Goal: Find specific page/section: Find specific page/section

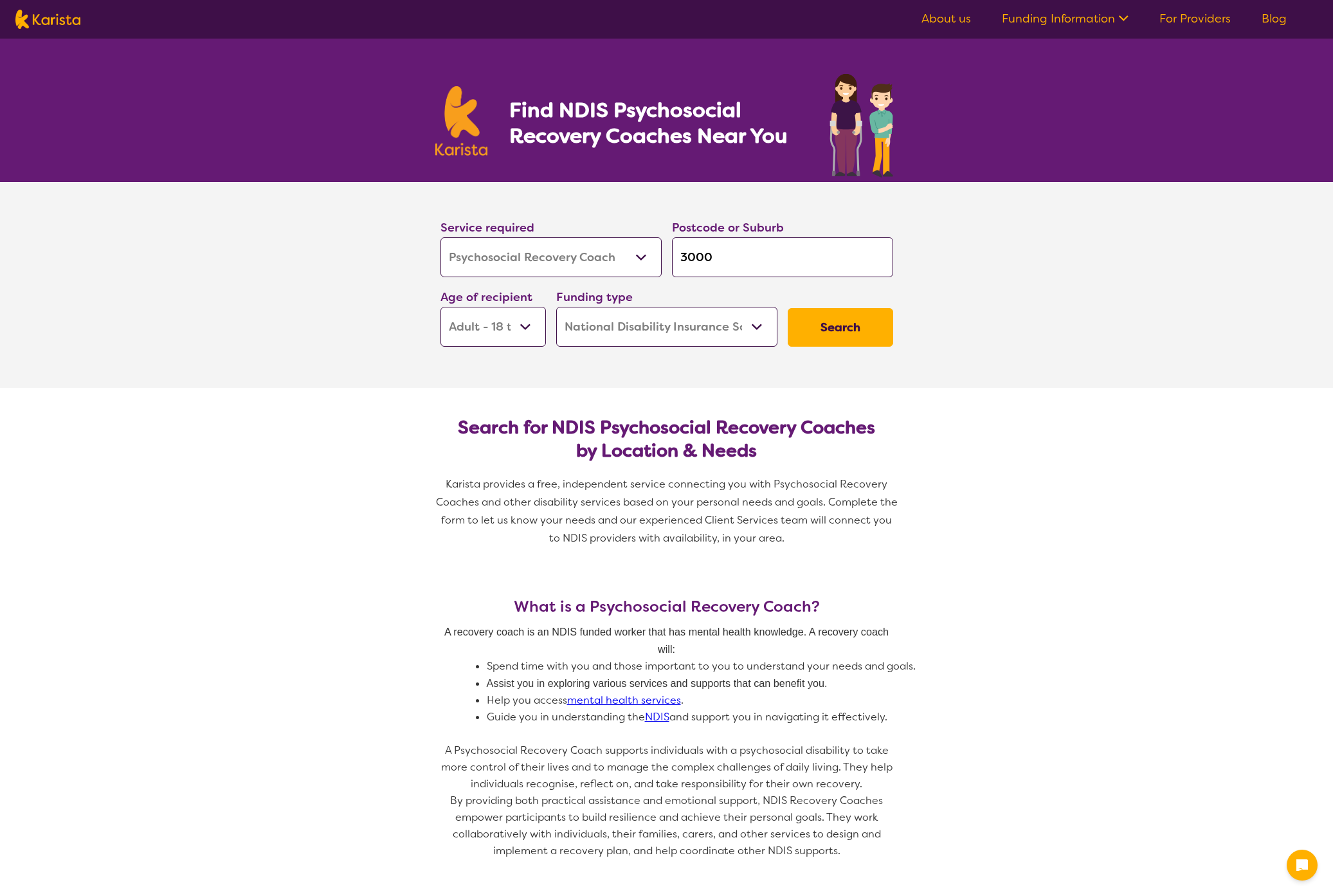
select select "Psychosocial Recovery Coach"
select select "AD"
select select "NDIS"
select select "Psychosocial Recovery Coach"
select select "AD"
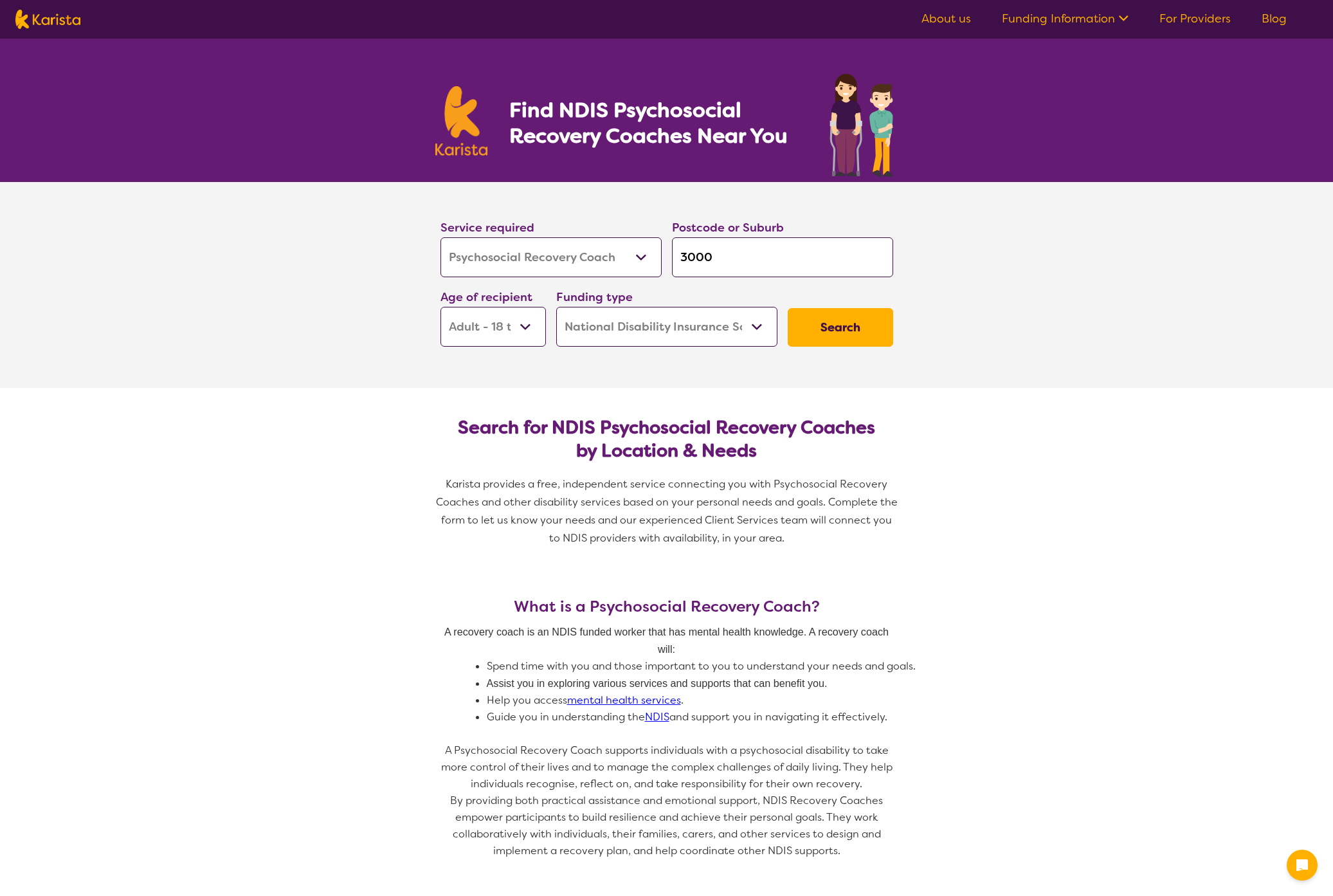
select select "NDIS"
click at [944, 17] on link "About us" at bounding box center [946, 18] width 50 height 15
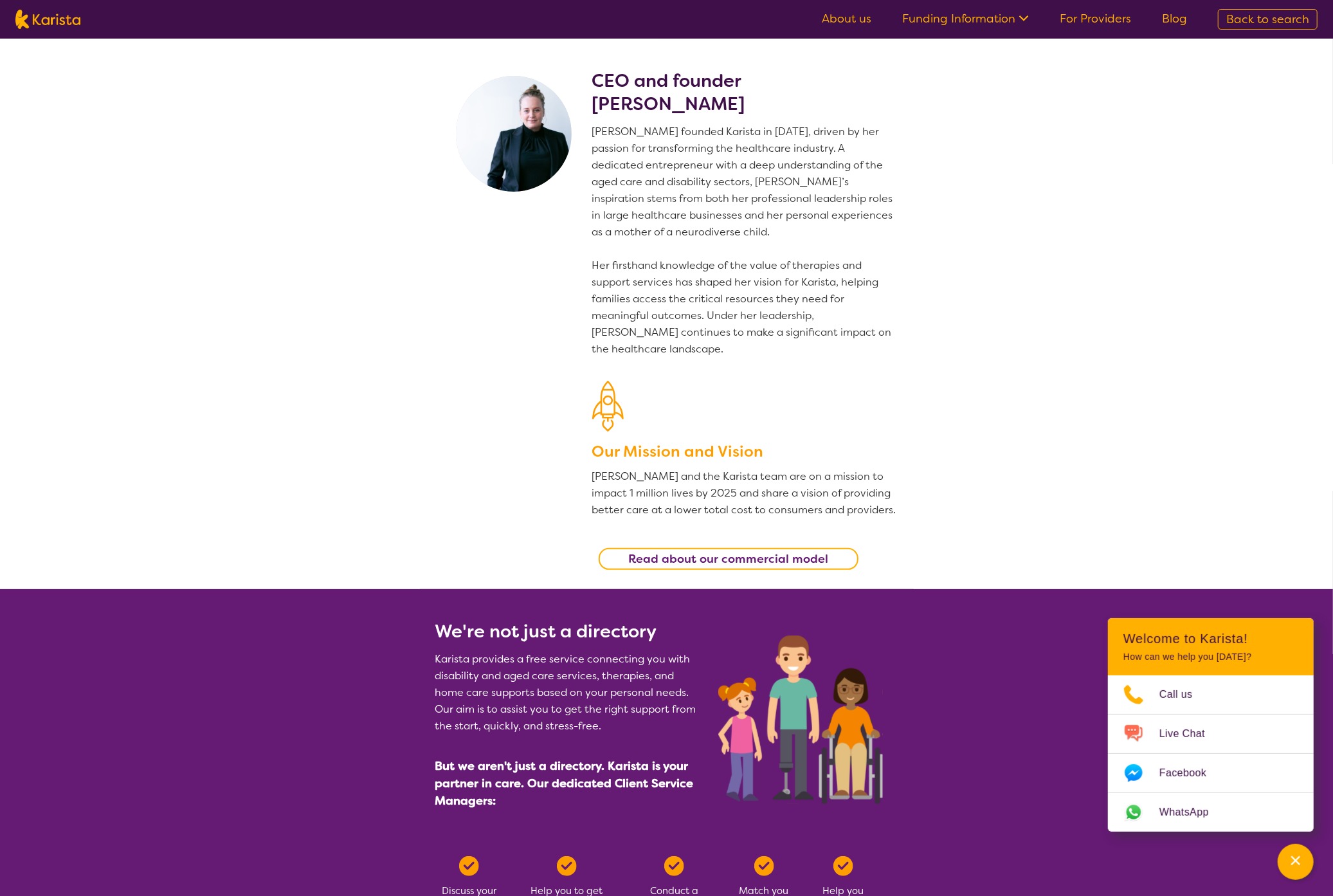
click at [57, 21] on img at bounding box center [48, 19] width 65 height 19
select select "Psychosocial Recovery Coach"
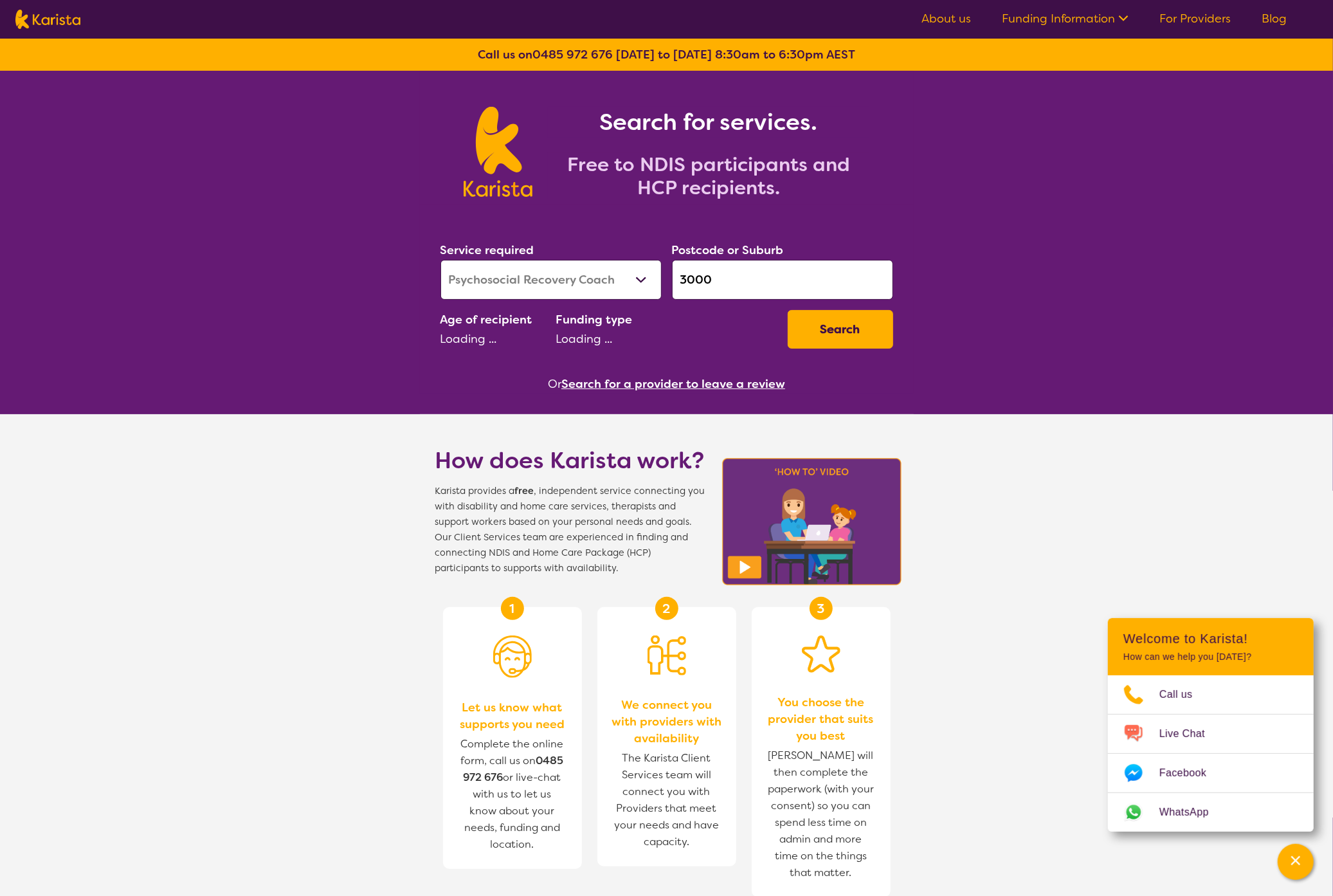
select select "AD"
select select "NDIS"
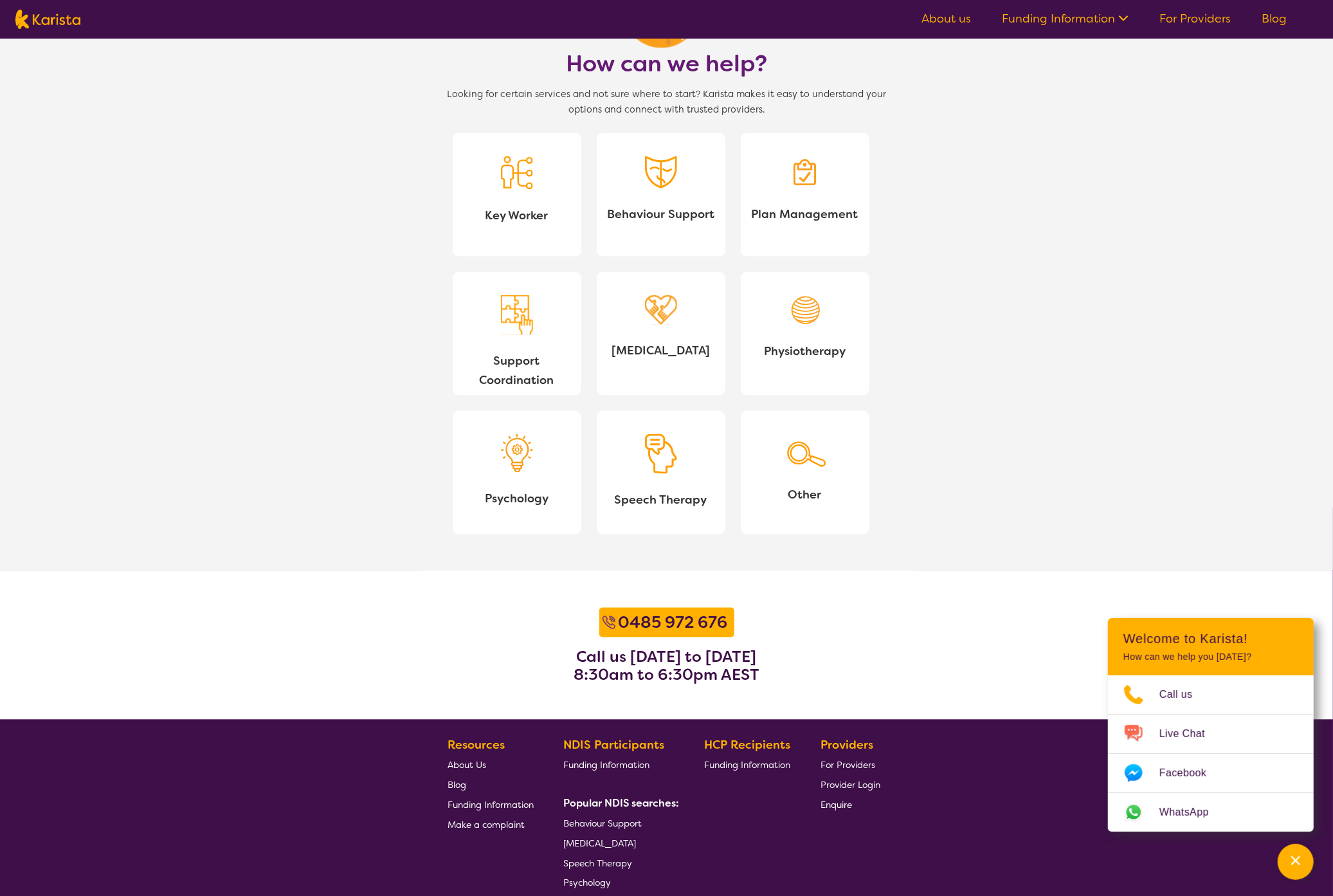
scroll to position [1122, 0]
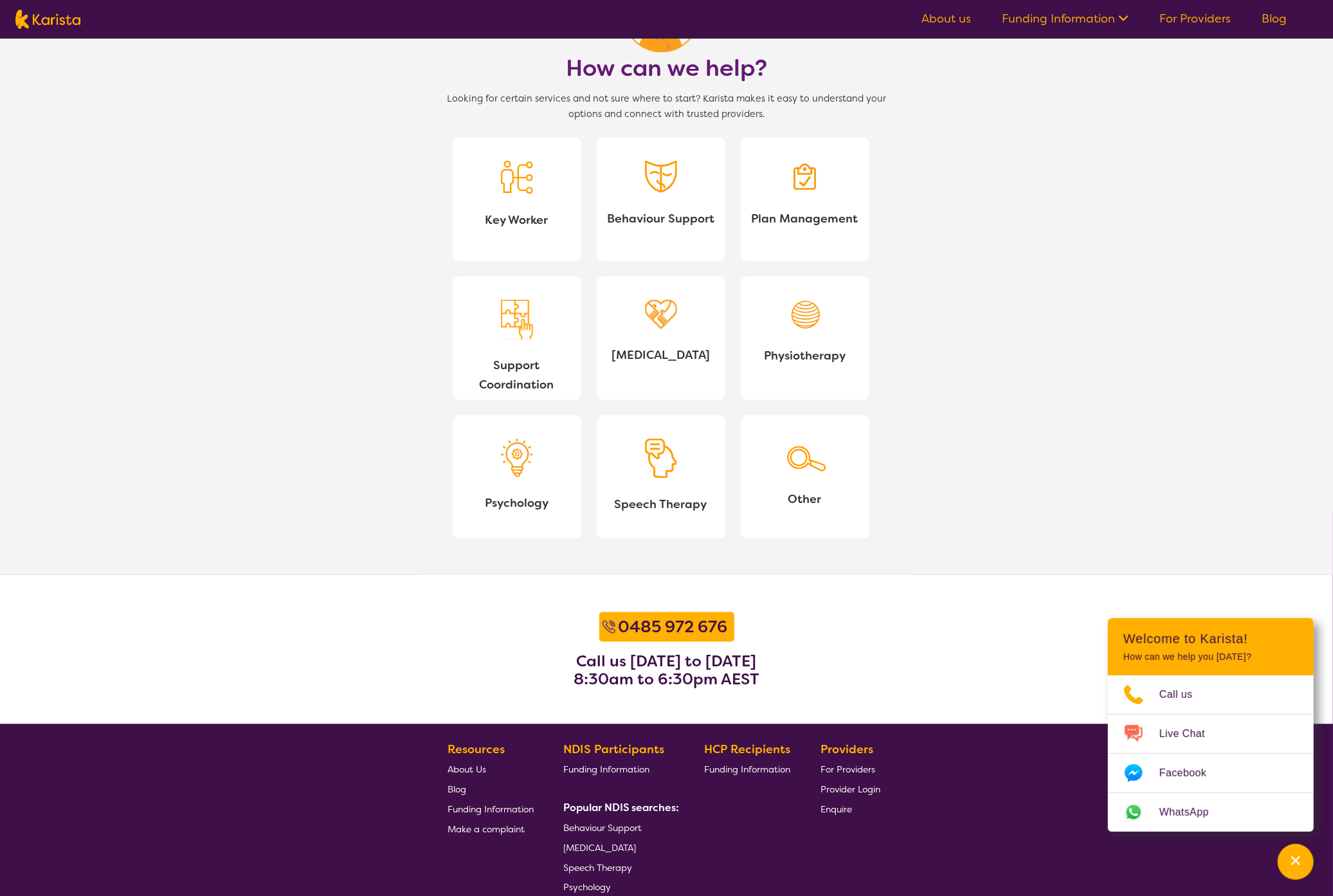
click at [659, 320] on img at bounding box center [661, 314] width 32 height 30
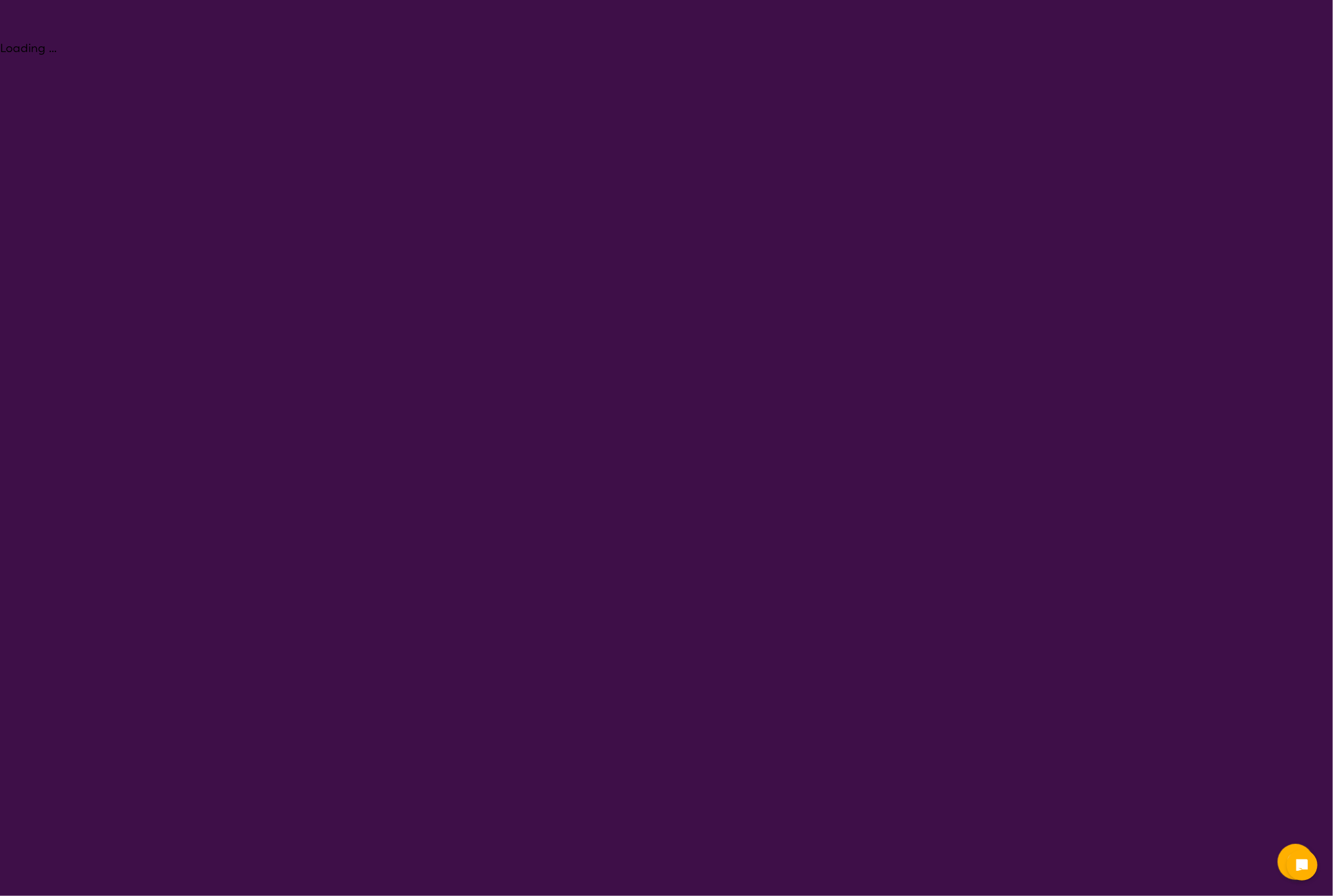
select select "[MEDICAL_DATA]"
select select "AD"
select select "NDIS"
select select "[MEDICAL_DATA]"
select select "AD"
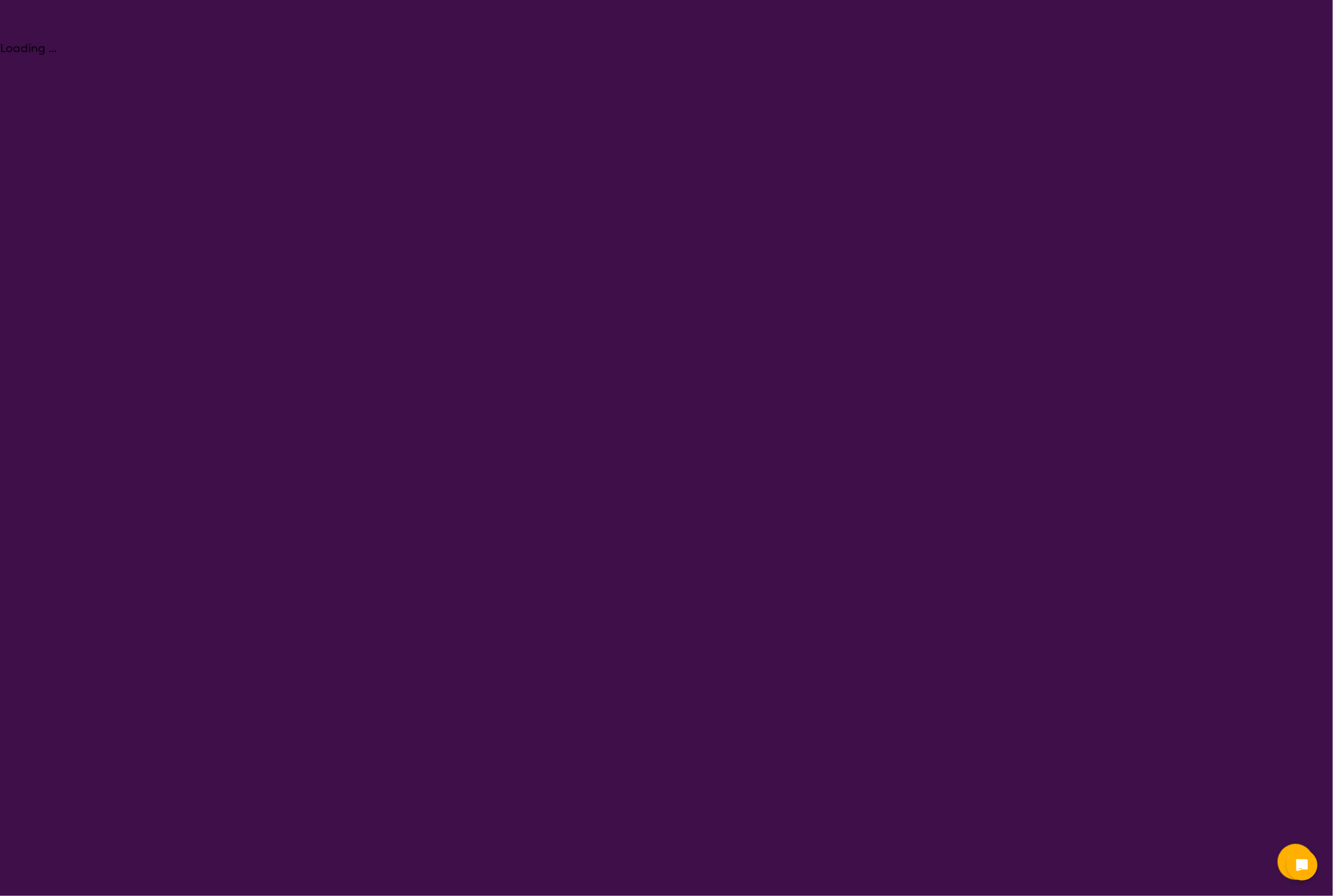
select select "NDIS"
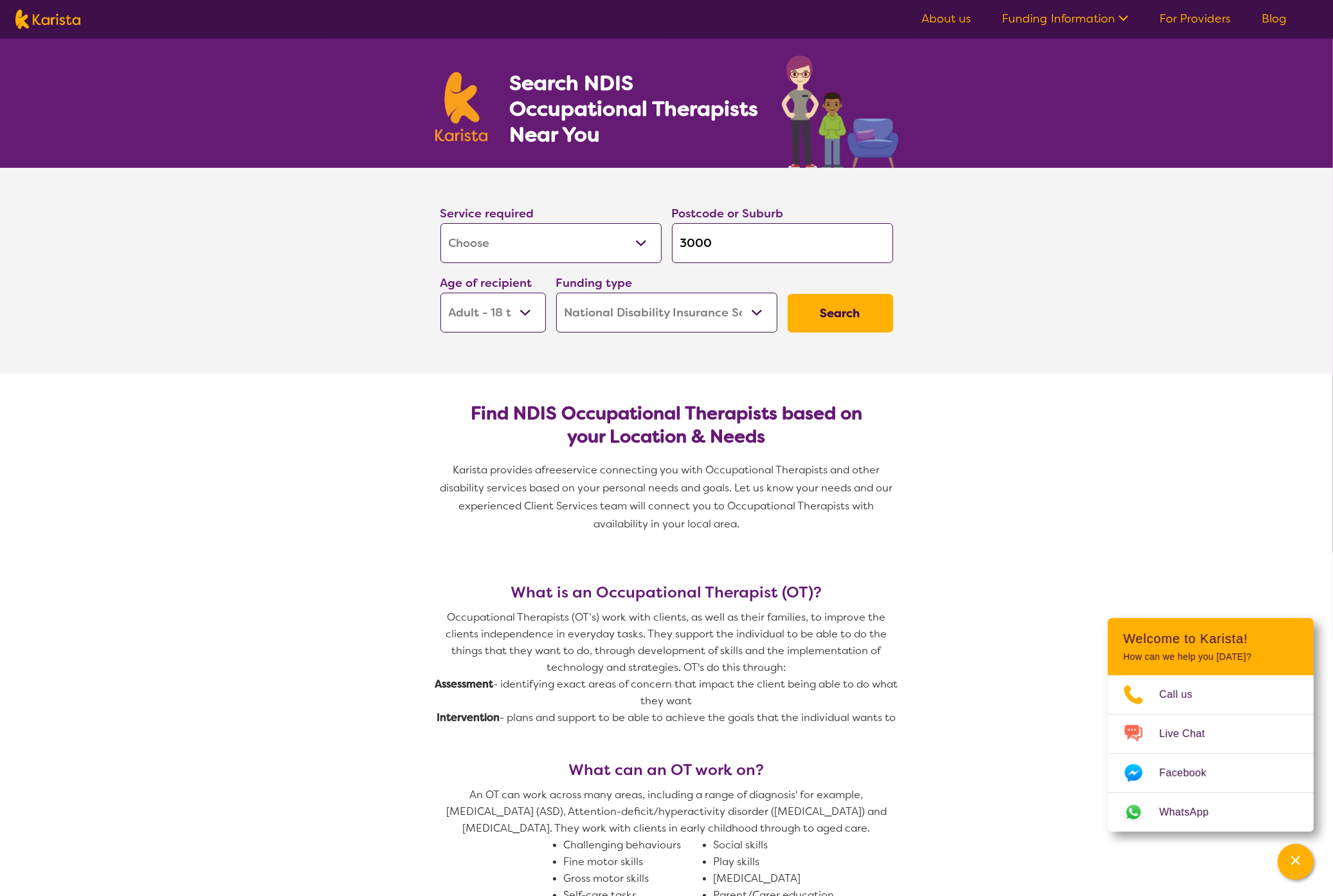
scroll to position [17, 0]
